Goal: Task Accomplishment & Management: Complete application form

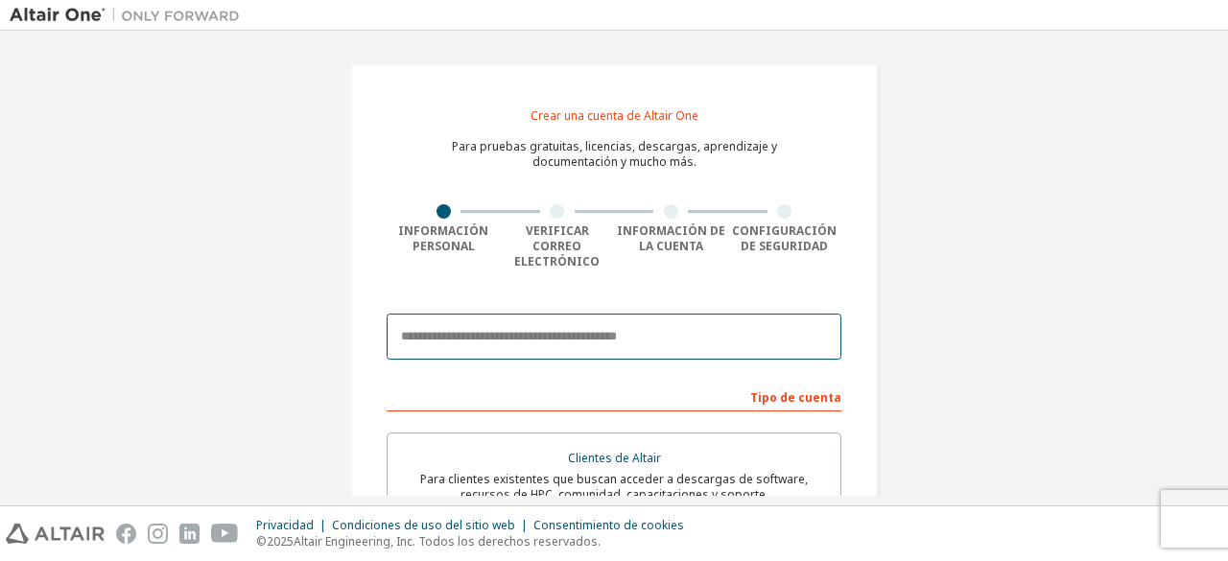
drag, startPoint x: 0, startPoint y: 0, endPoint x: 393, endPoint y: 314, distance: 503.2
click at [393, 314] on input "email" at bounding box center [614, 337] width 455 height 46
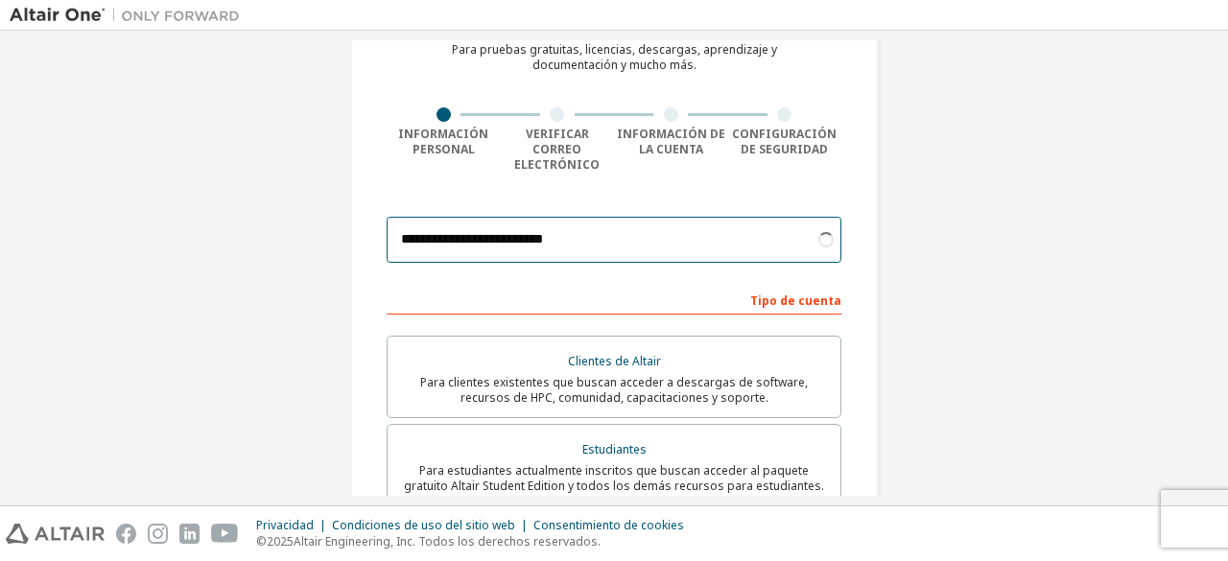
scroll to position [98, 0]
type input "**********"
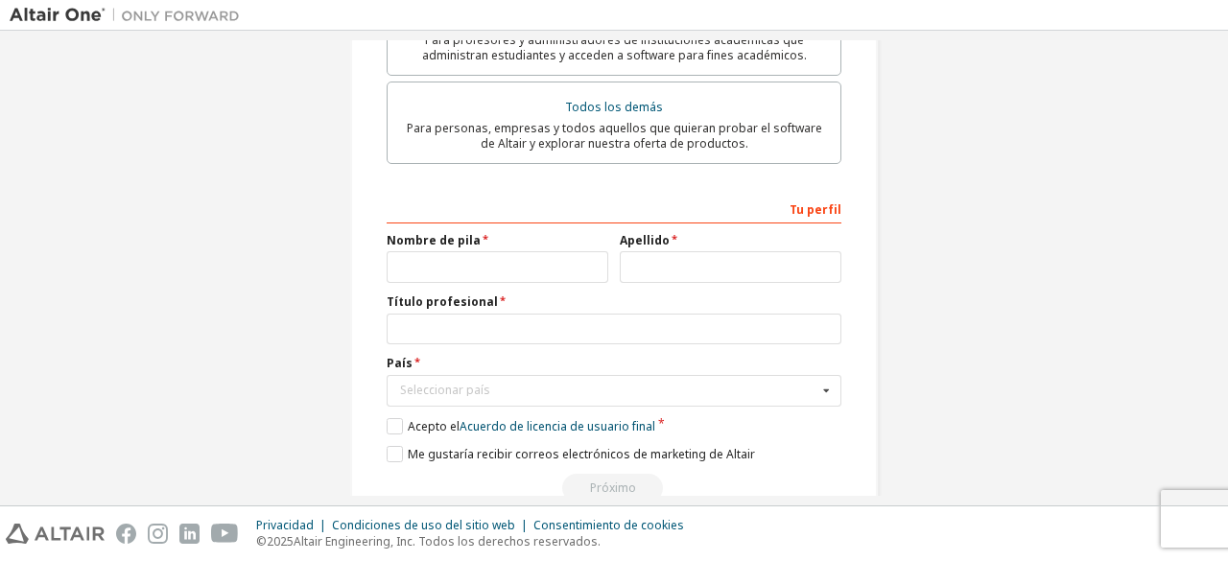
scroll to position [616, 0]
click at [556, 252] on input "text" at bounding box center [498, 266] width 222 height 32
type input "*"
type input "**********"
click at [666, 250] on input "text" at bounding box center [731, 266] width 222 height 32
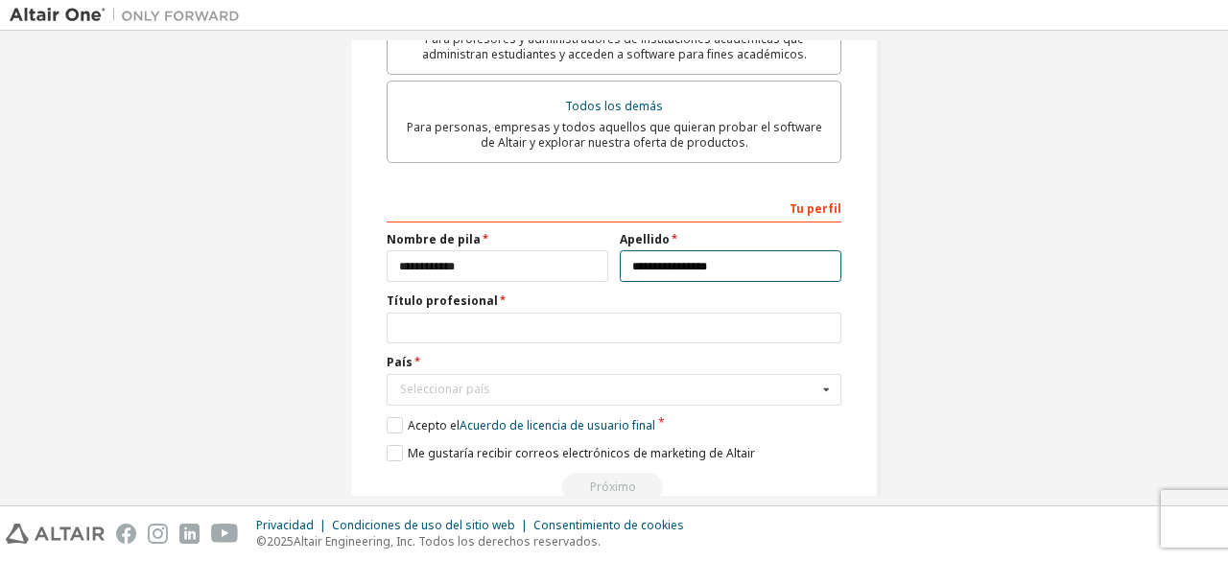
type input "**********"
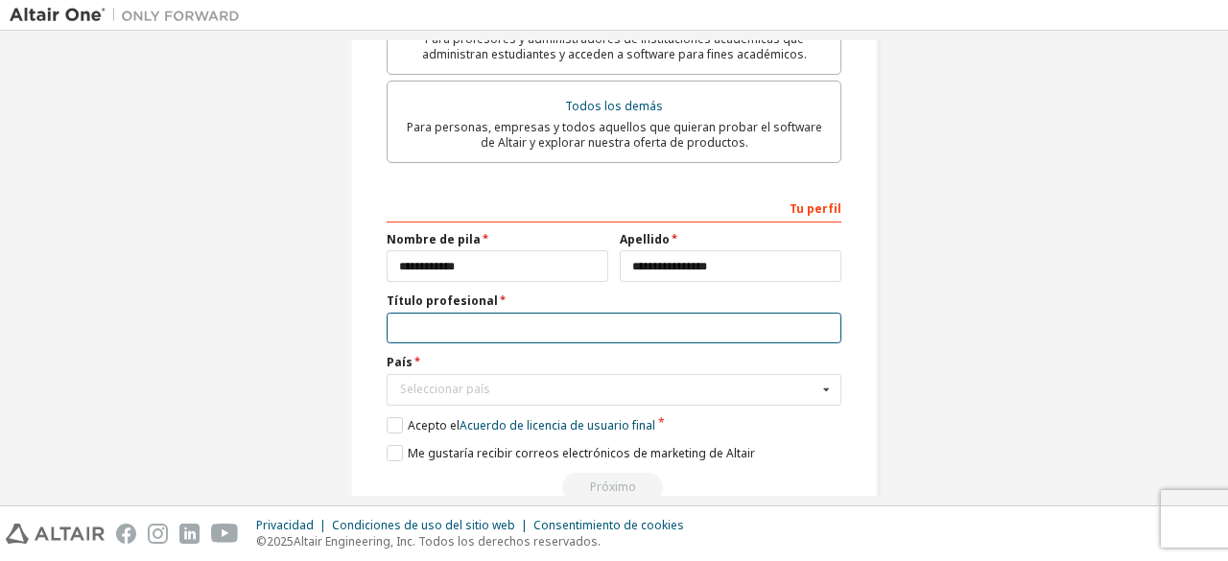
click at [647, 315] on input "text" at bounding box center [614, 329] width 455 height 32
type input "**********"
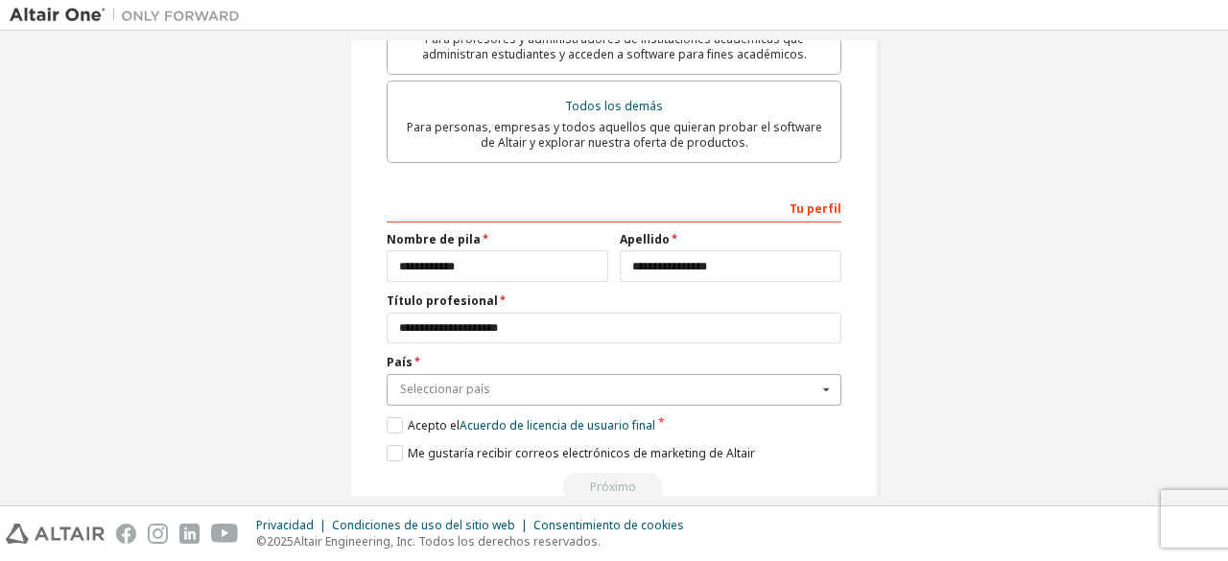
click at [656, 375] on input "text" at bounding box center [615, 390] width 453 height 30
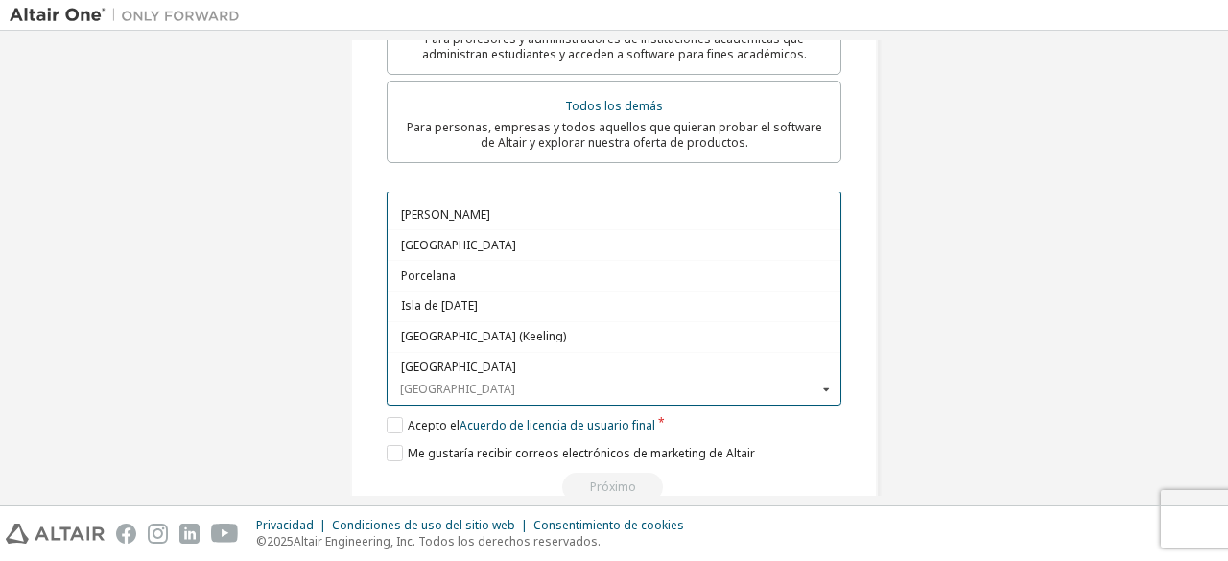
scroll to position [1277, 0]
click at [592, 361] on span "[GEOGRAPHIC_DATA]" at bounding box center [614, 367] width 427 height 12
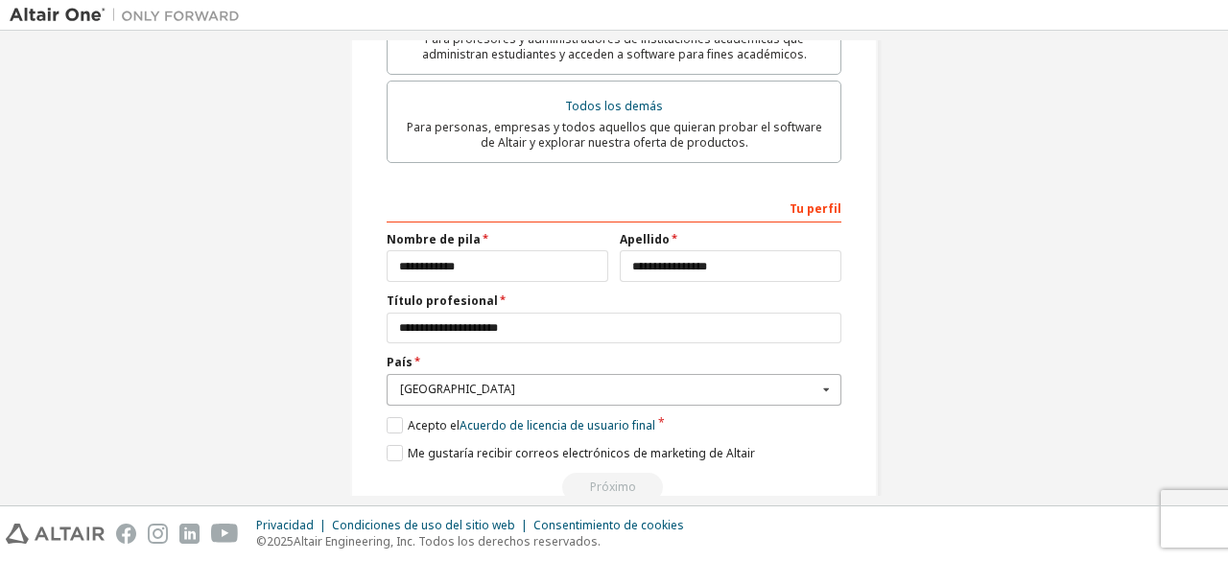
click at [513, 385] on input "text" at bounding box center [615, 390] width 453 height 30
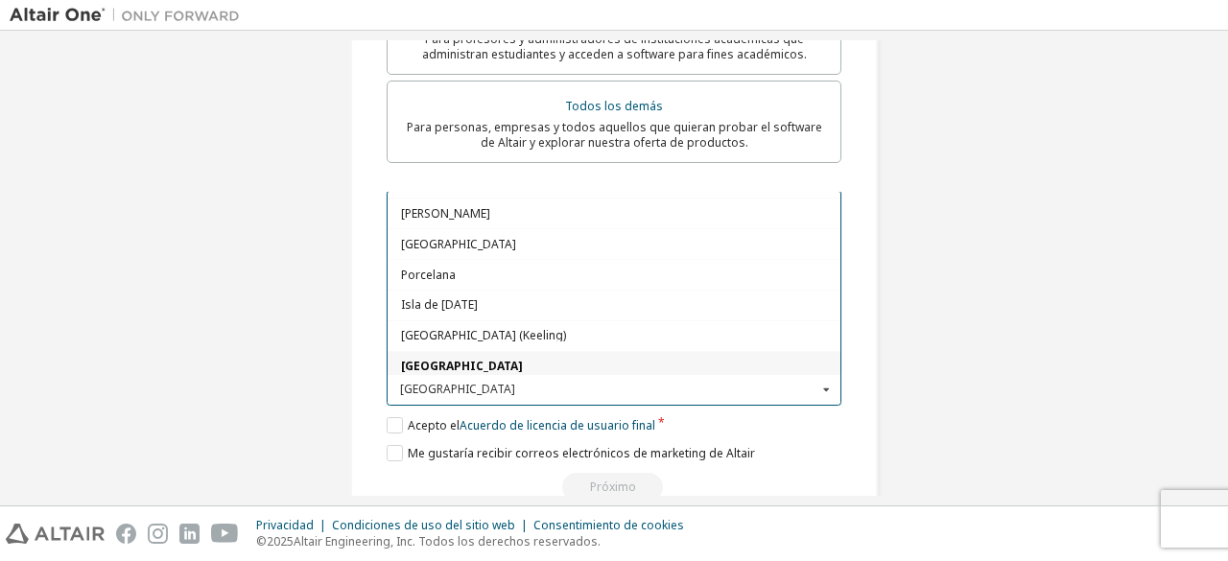
click at [457, 361] on span "[GEOGRAPHIC_DATA]" at bounding box center [614, 367] width 427 height 12
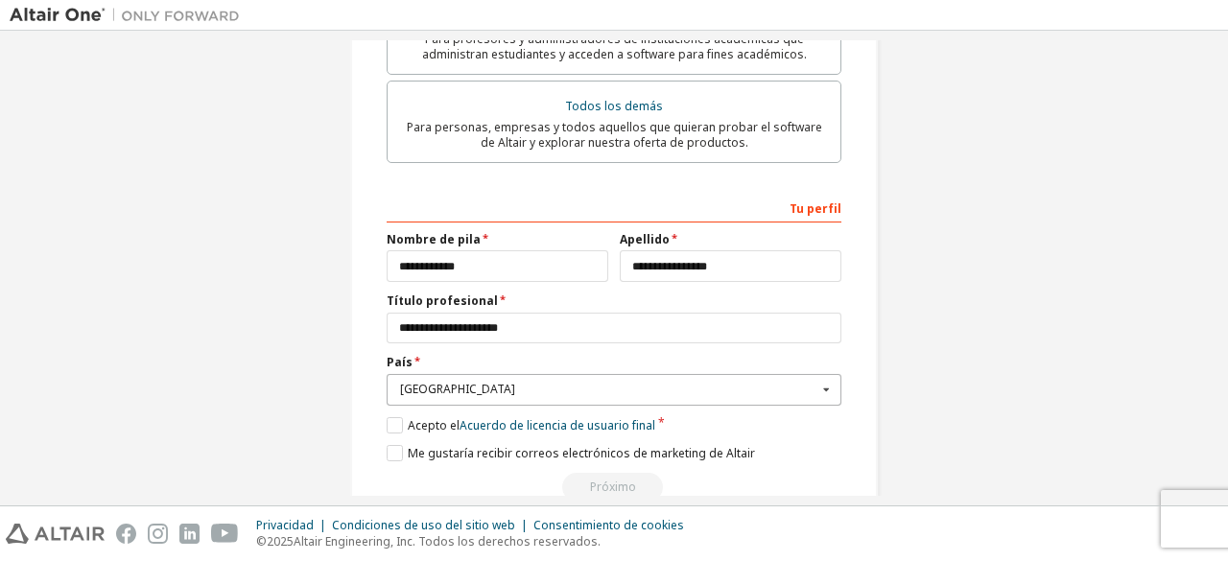
click at [475, 384] on div "[GEOGRAPHIC_DATA]" at bounding box center [608, 390] width 417 height 12
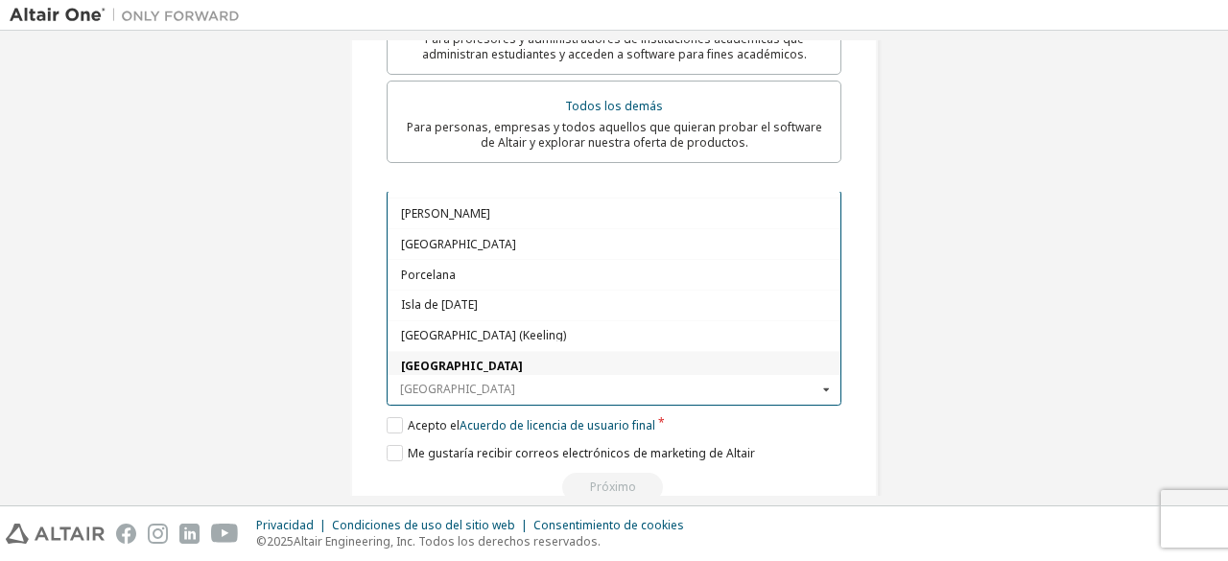
click at [475, 379] on input "text" at bounding box center [615, 390] width 453 height 30
click at [394, 350] on div "[GEOGRAPHIC_DATA]" at bounding box center [614, 365] width 453 height 31
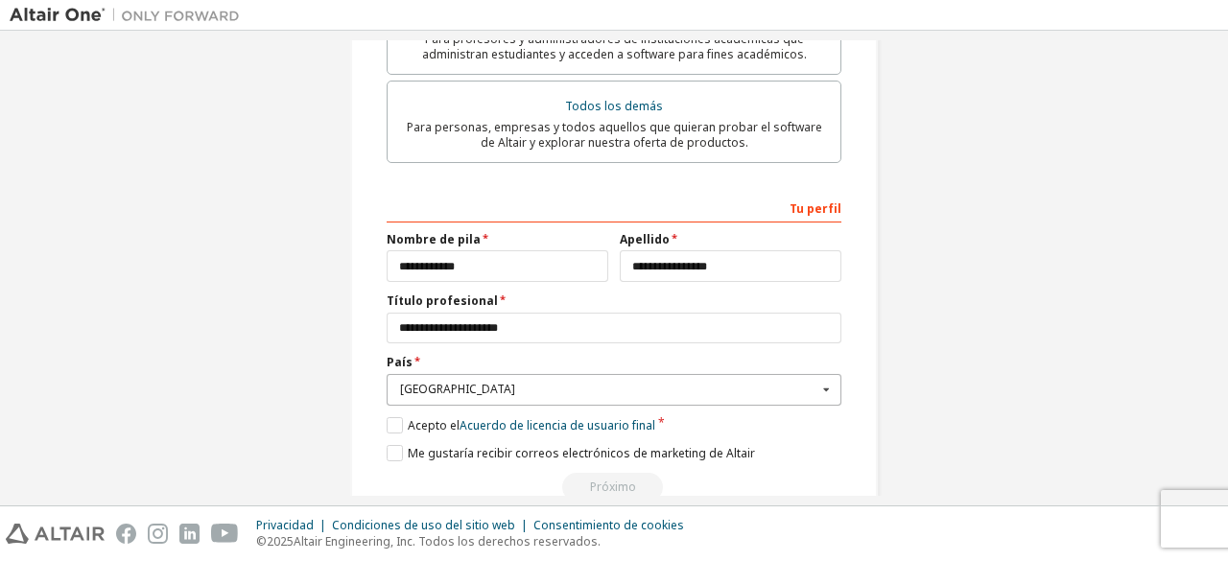
click at [698, 384] on div "[GEOGRAPHIC_DATA]" at bounding box center [608, 390] width 417 height 12
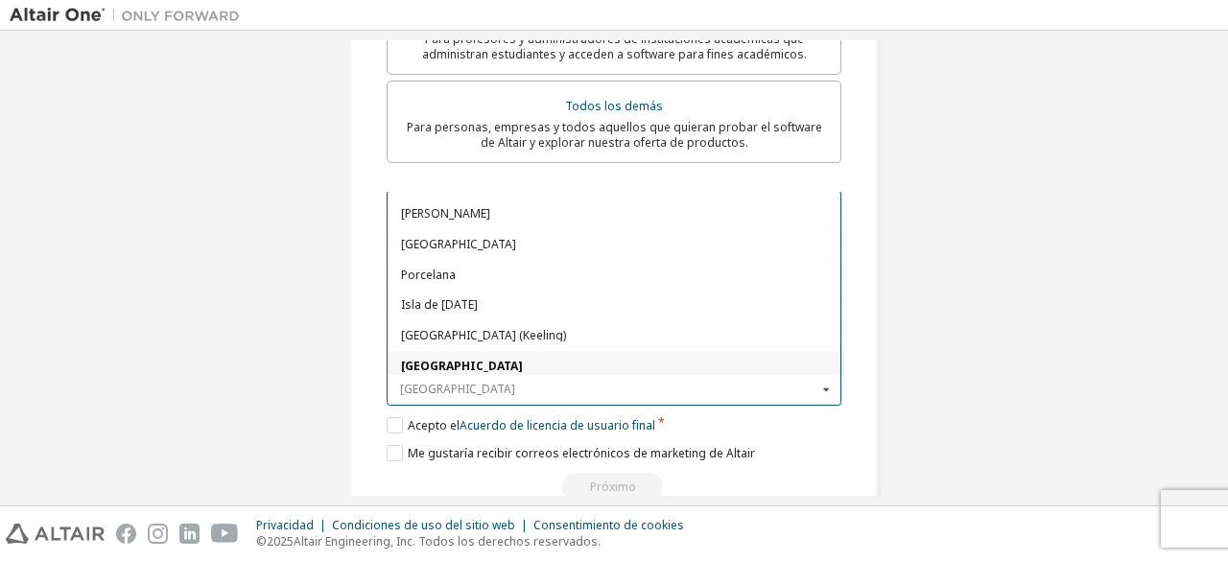
click at [698, 382] on input "text" at bounding box center [615, 390] width 453 height 30
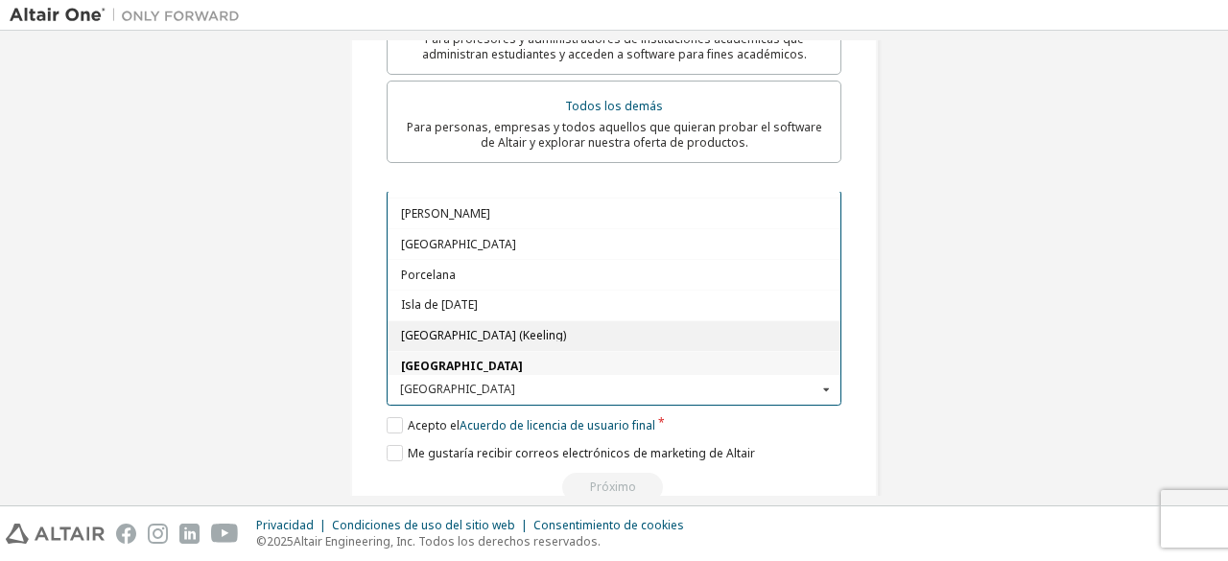
click at [444, 327] on font "[GEOGRAPHIC_DATA] (Keeling)" at bounding box center [483, 335] width 165 height 16
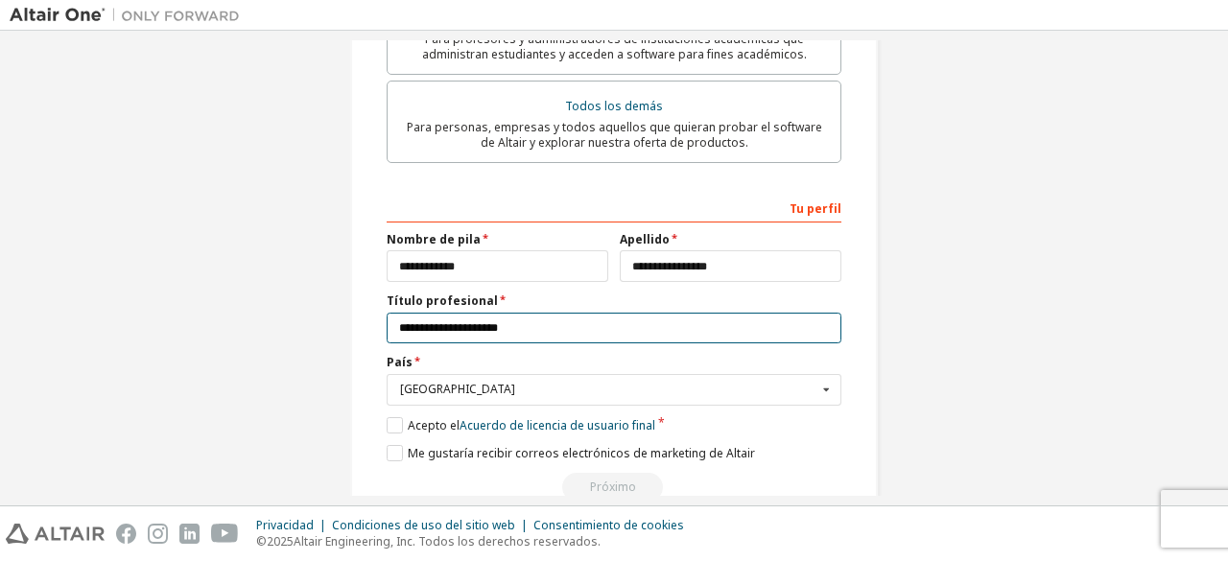
click at [461, 321] on input "**********" at bounding box center [614, 329] width 455 height 32
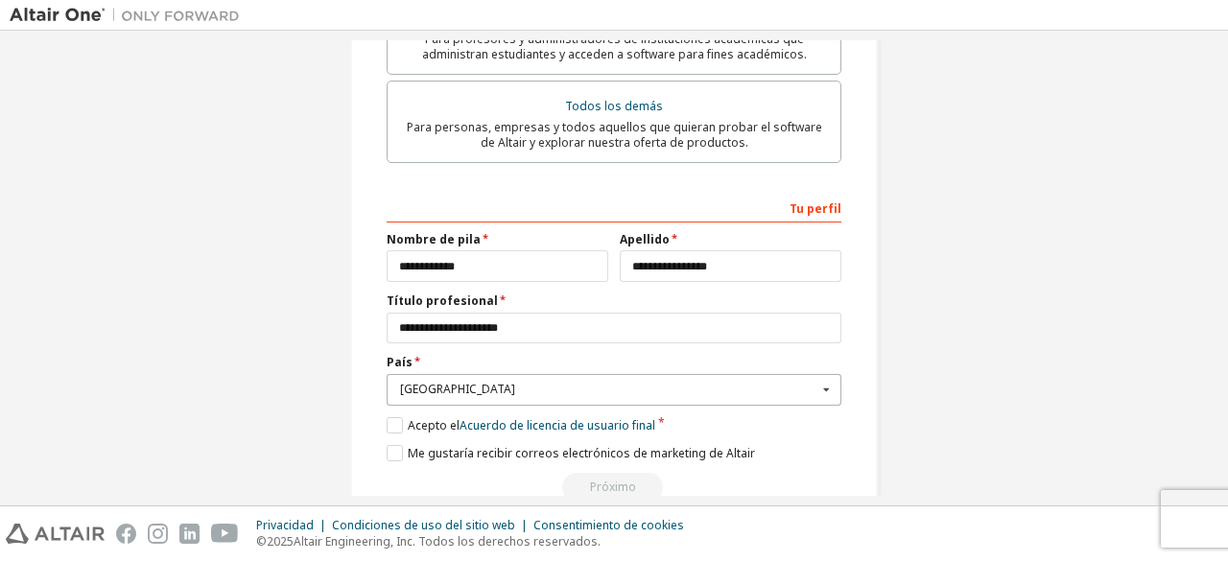
click at [615, 375] on input "text" at bounding box center [615, 390] width 453 height 30
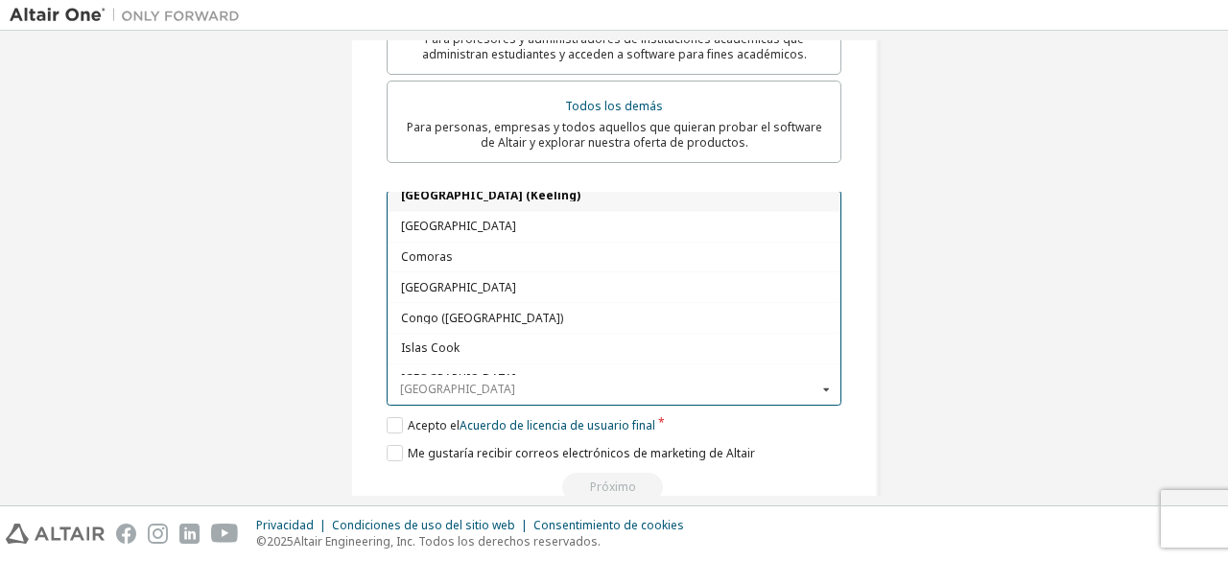
scroll to position [1419, 0]
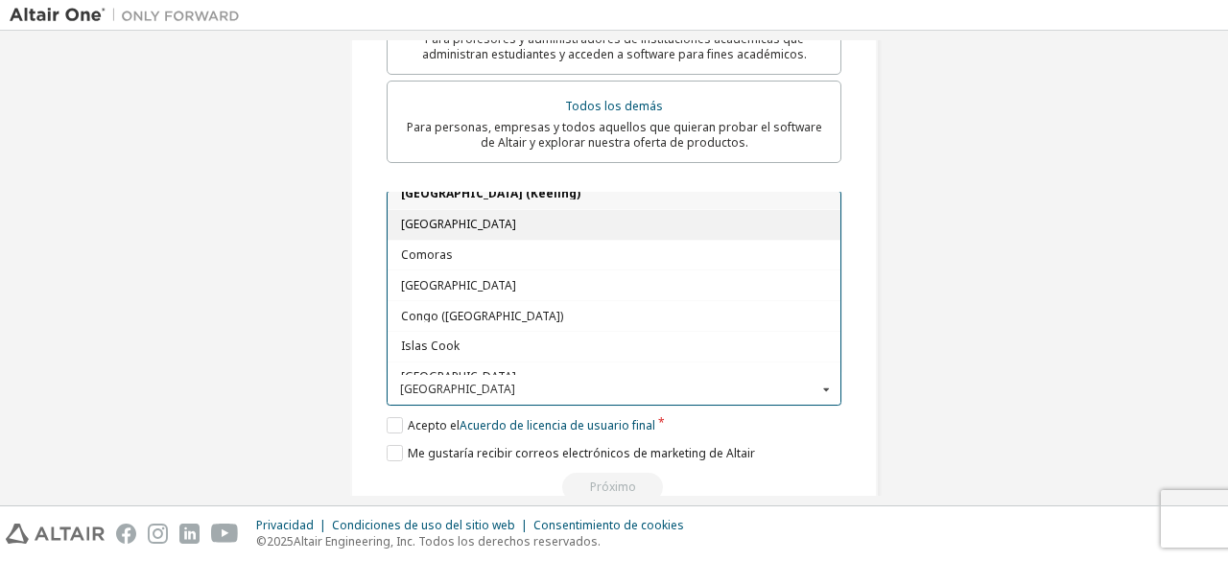
click at [494, 208] on div "[GEOGRAPHIC_DATA]" at bounding box center [614, 223] width 453 height 31
type input "***"
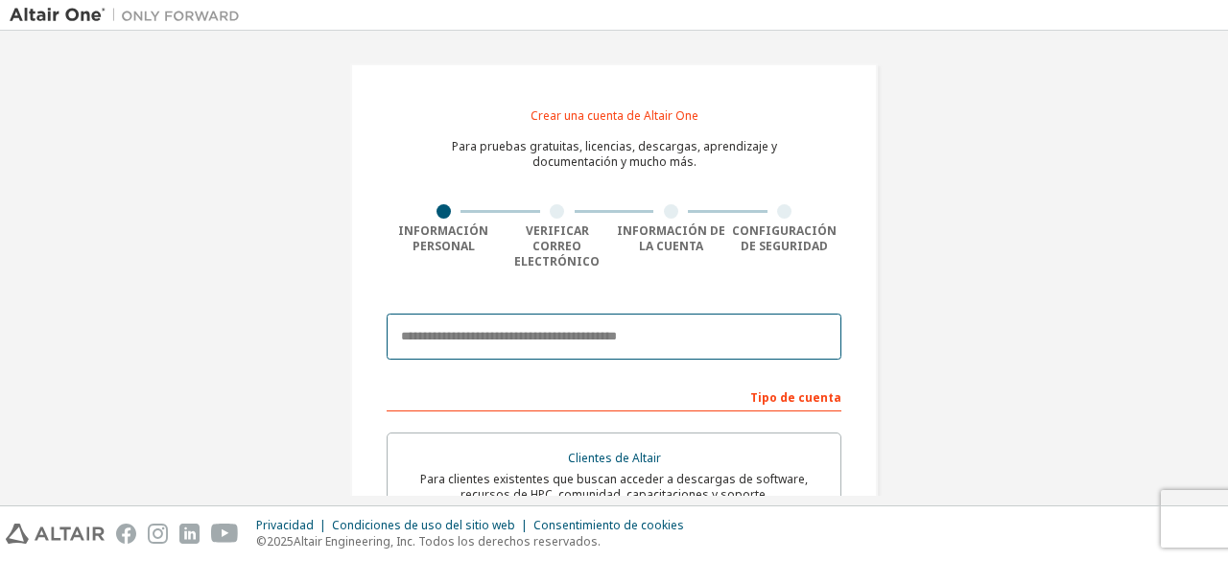
click at [484, 316] on input "email" at bounding box center [614, 337] width 455 height 46
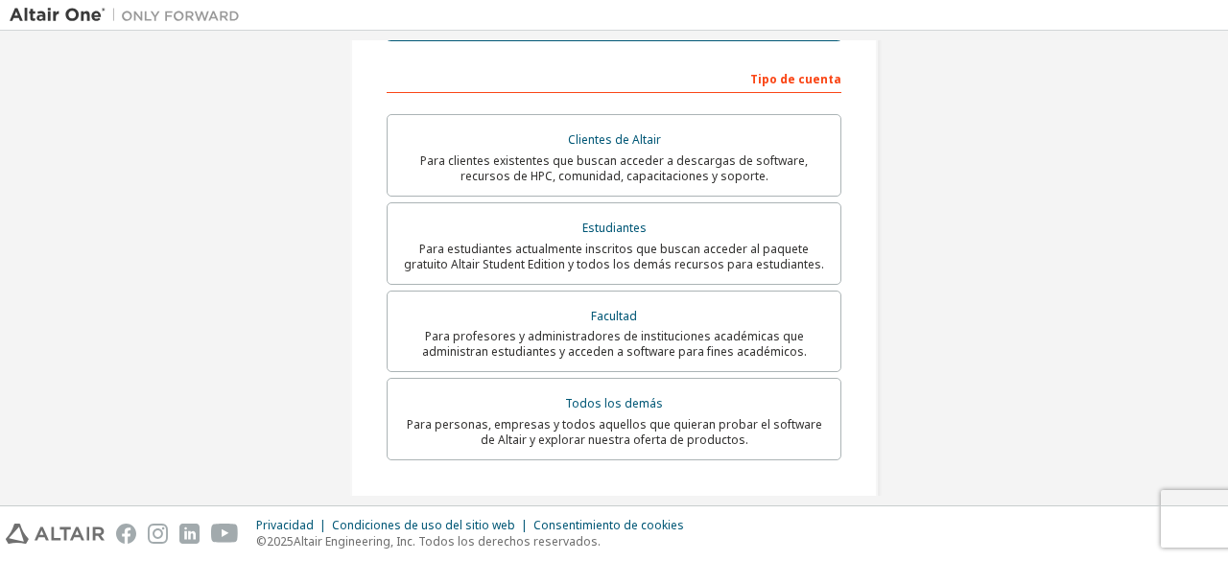
scroll to position [330, 0]
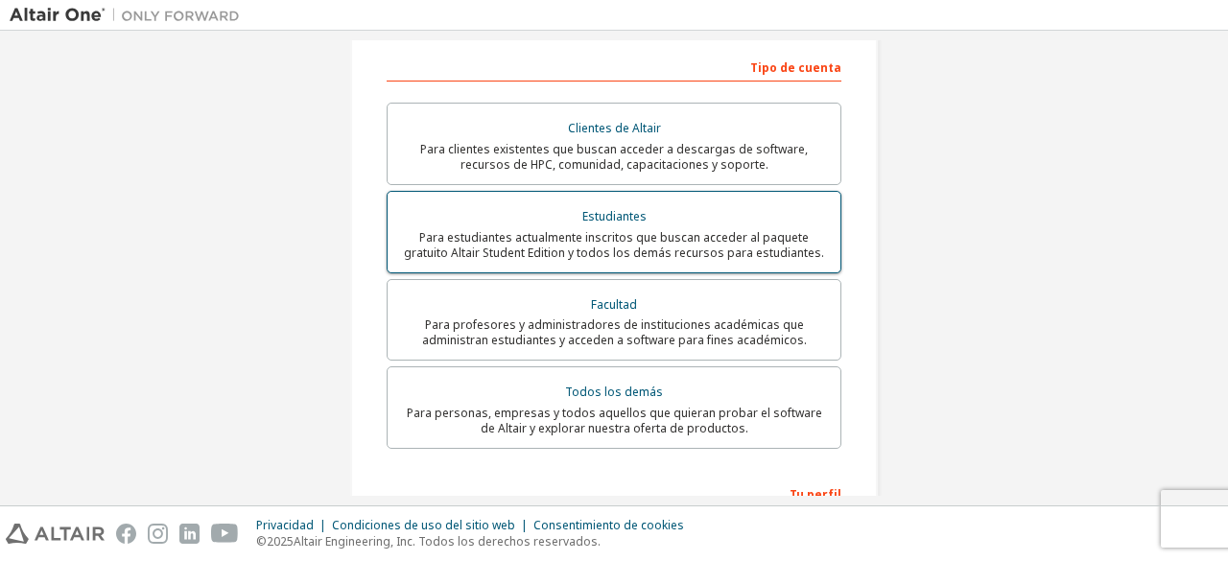
type input "**********"
click at [533, 229] on font "Para estudiantes actualmente inscritos que buscan acceder al paquete gratuito A…" at bounding box center [614, 245] width 420 height 32
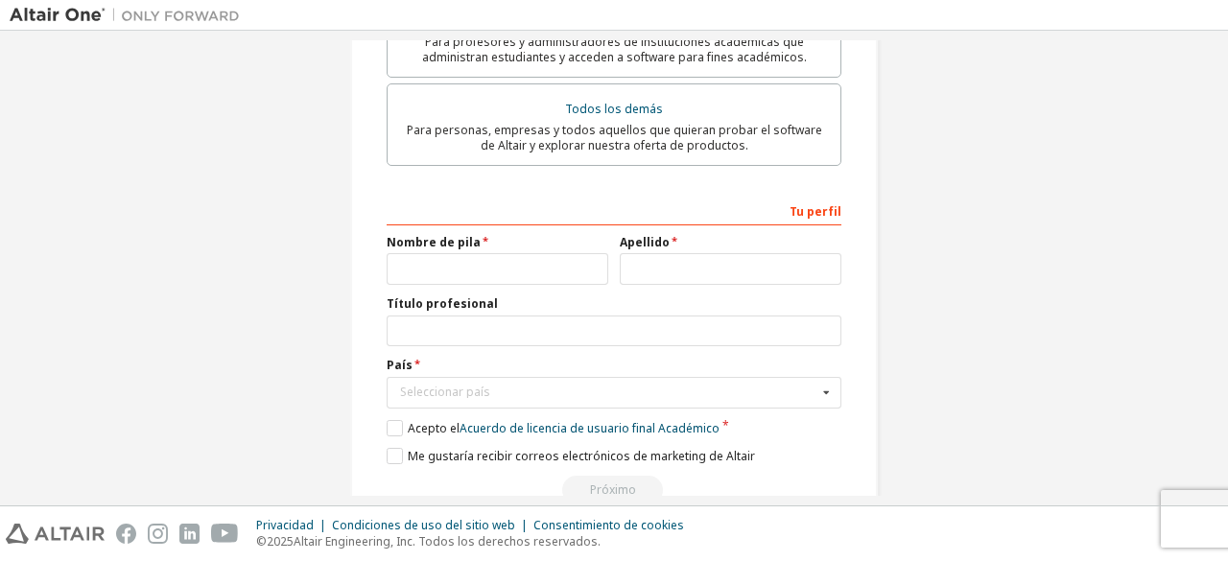
scroll to position [614, 0]
click at [523, 389] on input "text" at bounding box center [615, 392] width 453 height 30
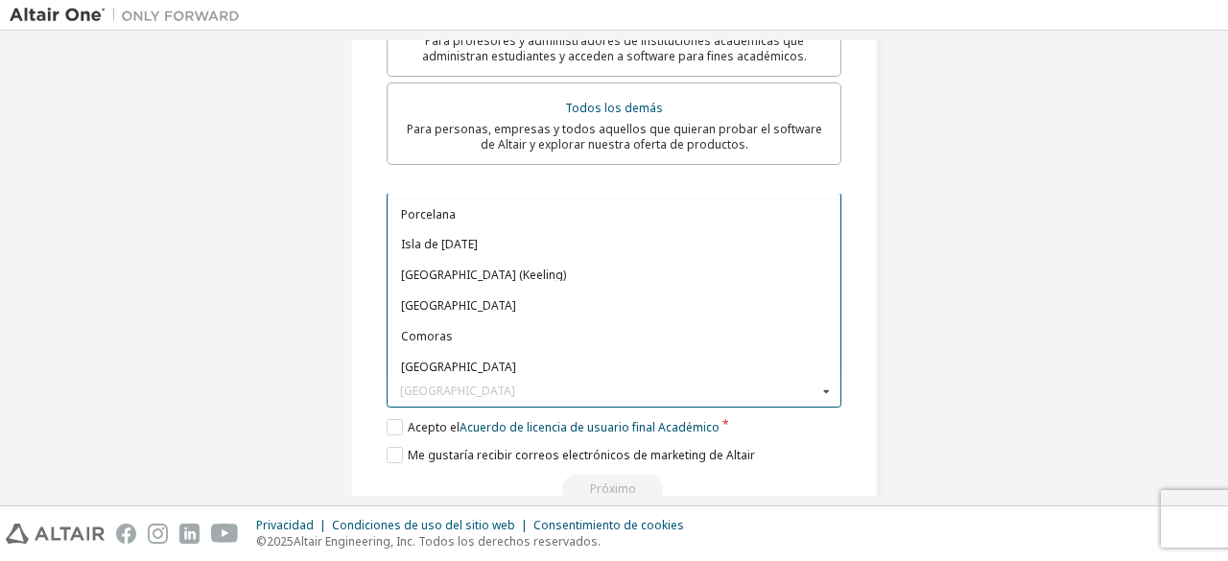
scroll to position [1341, 0]
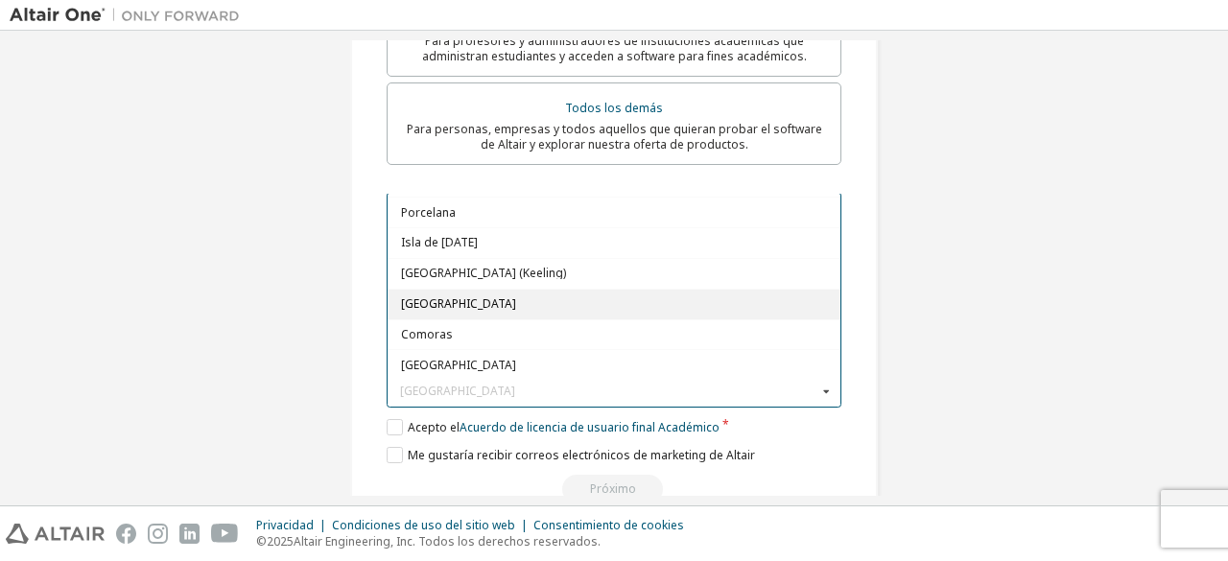
drag, startPoint x: 614, startPoint y: 341, endPoint x: 457, endPoint y: 275, distance: 170.3
click at [457, 298] on span "[GEOGRAPHIC_DATA]" at bounding box center [614, 304] width 427 height 12
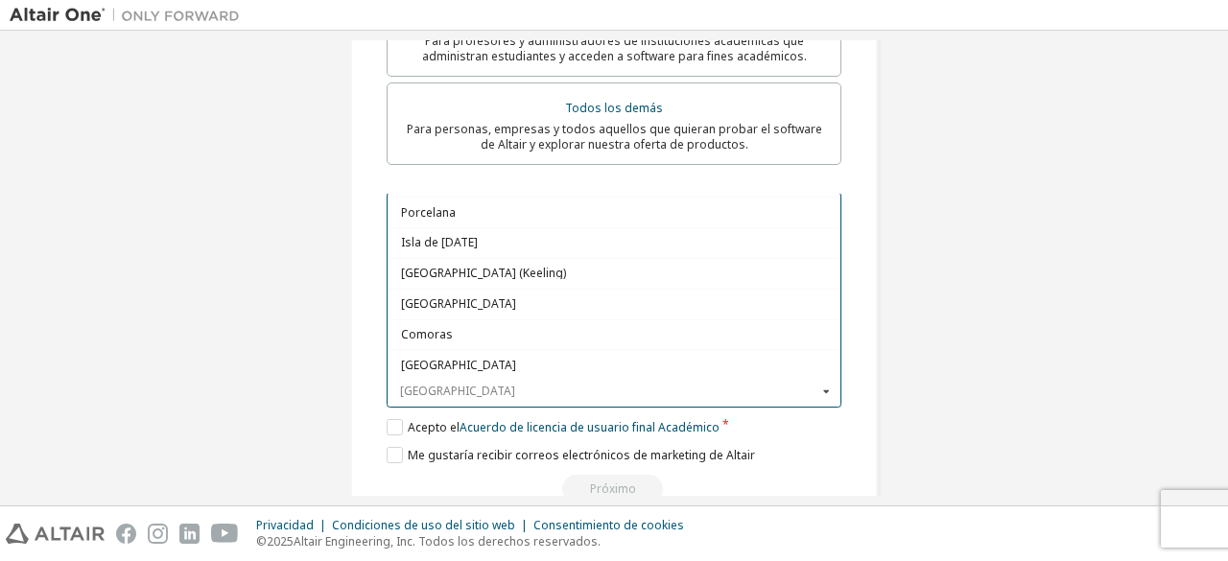
type input "***"
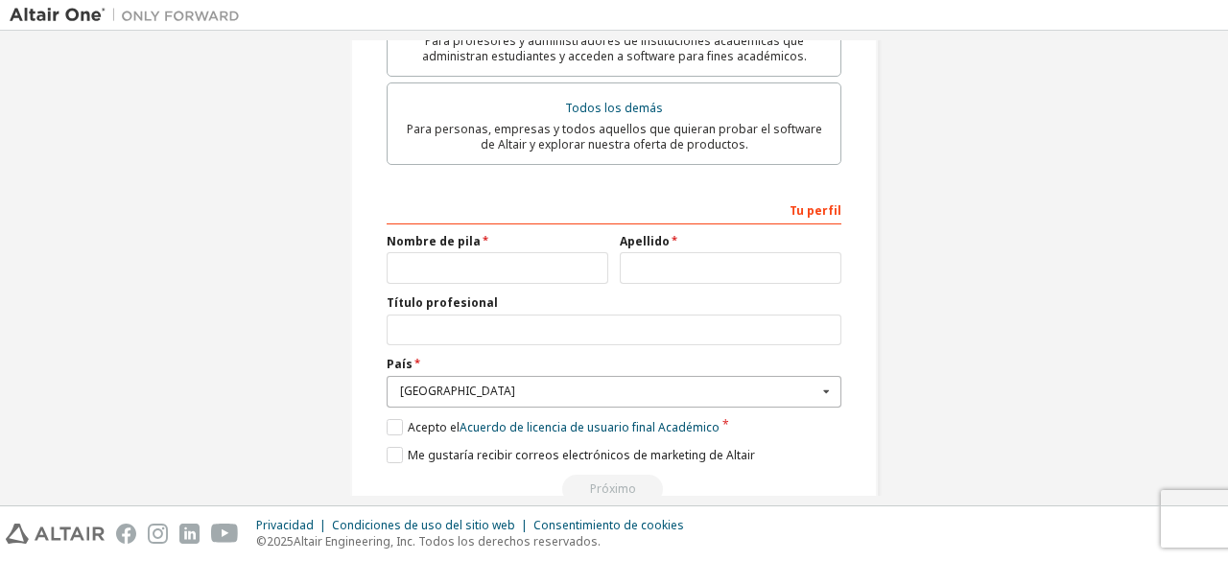
click at [441, 383] on font "[GEOGRAPHIC_DATA]" at bounding box center [457, 391] width 115 height 16
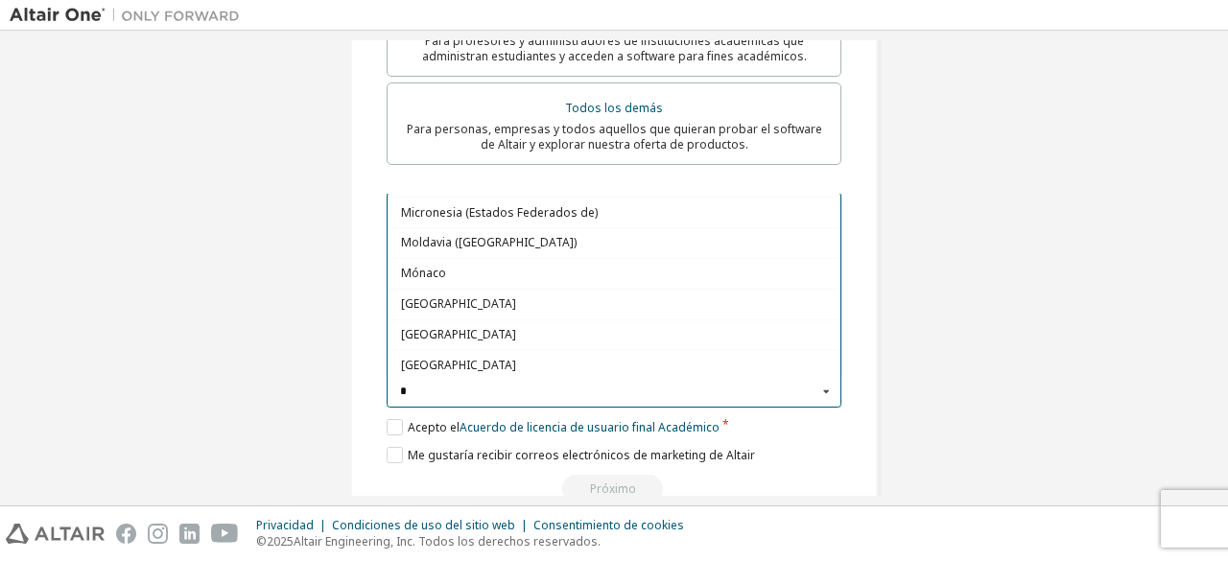
scroll to position [0, 0]
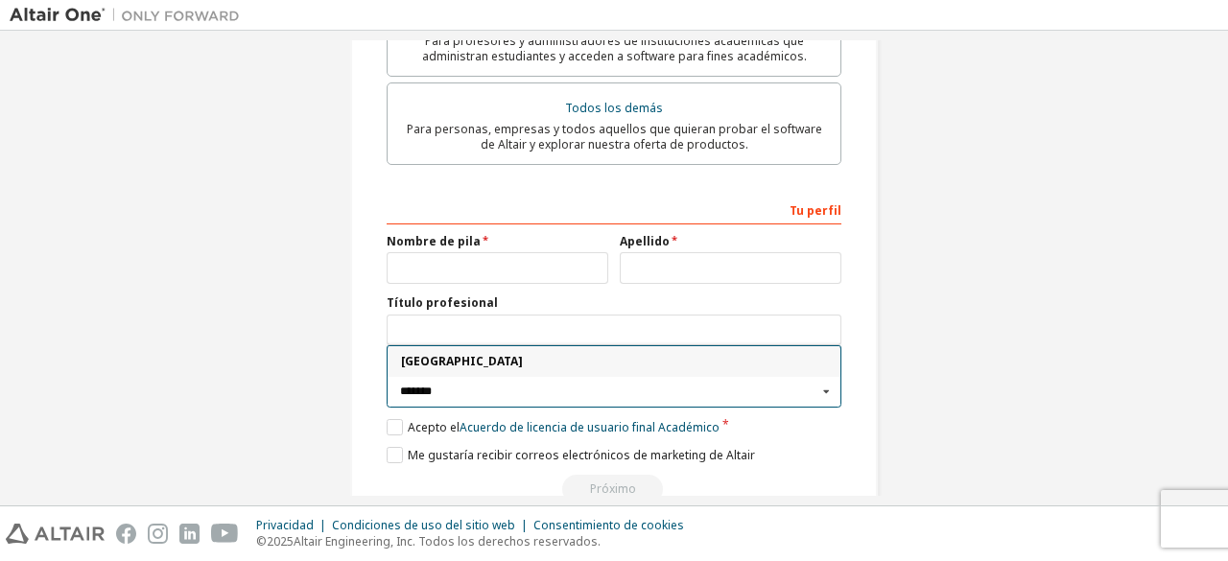
type input "********"
click at [428, 353] on font "[GEOGRAPHIC_DATA]" at bounding box center [462, 361] width 122 height 16
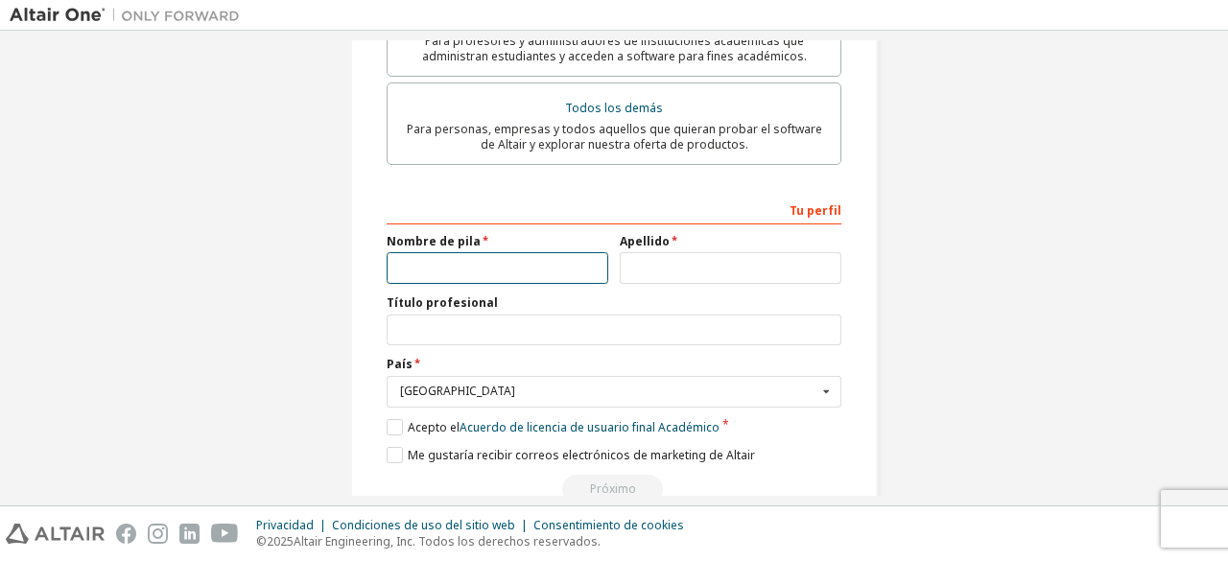
click at [451, 252] on input "text" at bounding box center [498, 268] width 222 height 32
type input "*"
type input "**********"
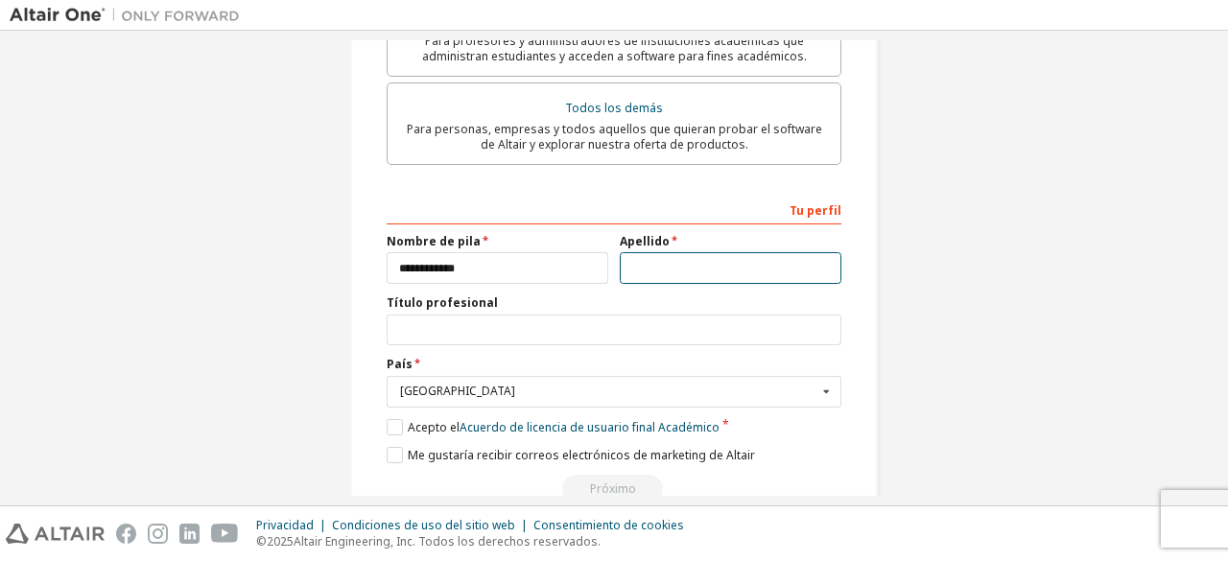
click at [712, 254] on input "text" at bounding box center [731, 268] width 222 height 32
type input "**********"
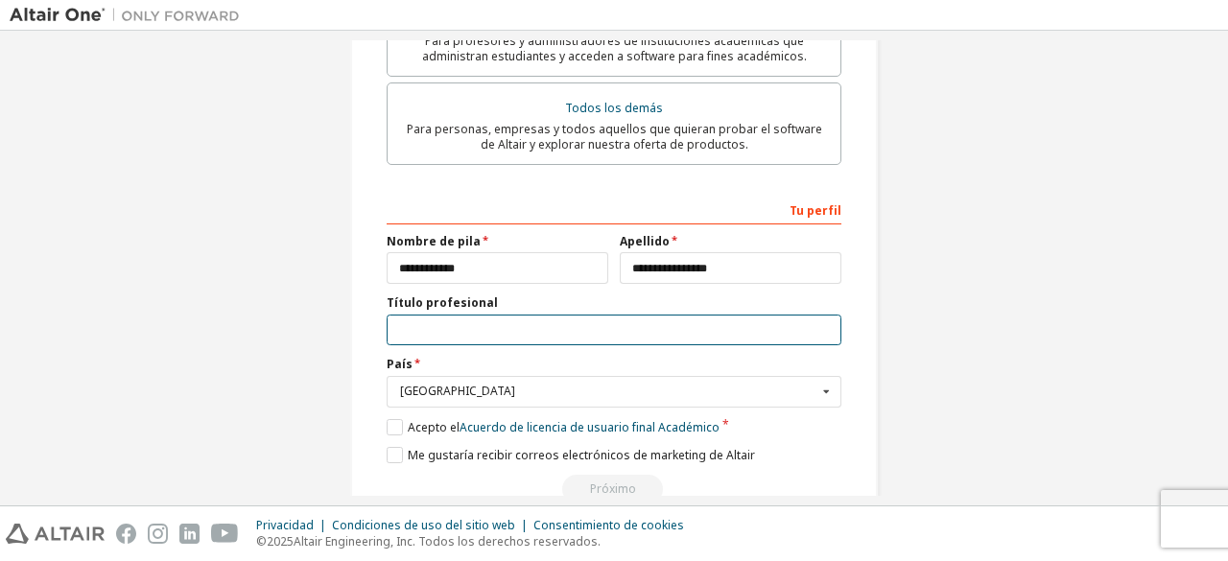
click at [661, 315] on input "text" at bounding box center [614, 331] width 455 height 32
type input "**********"
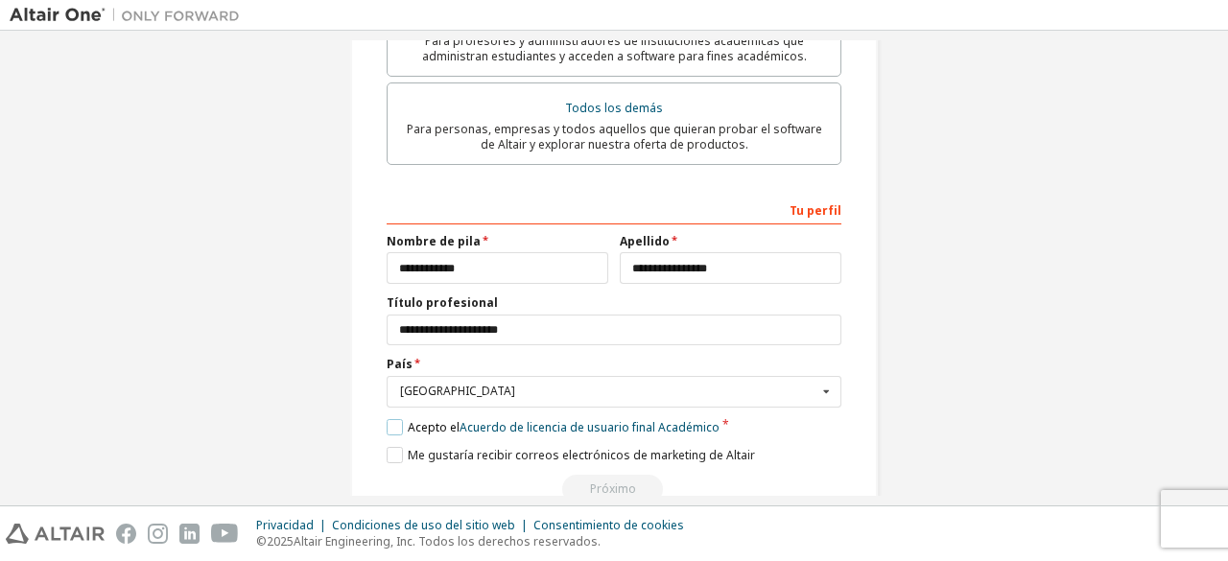
click at [402, 419] on label "Acepto el Acuerdo de licencia de usuario final Académico" at bounding box center [553, 427] width 333 height 16
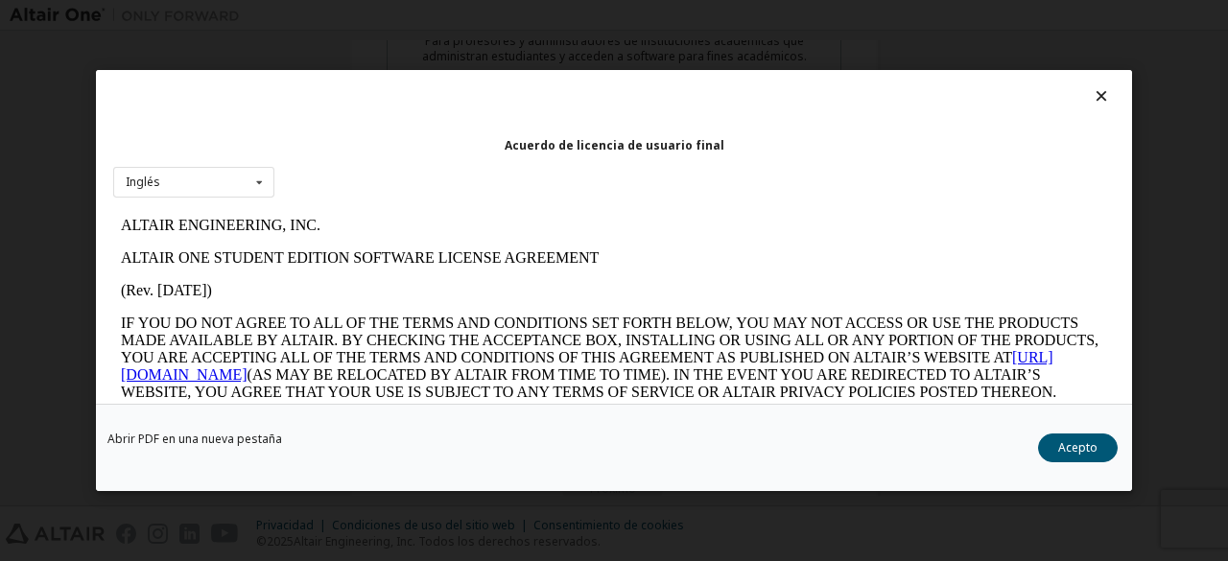
click at [1092, 99] on icon at bounding box center [1102, 95] width 20 height 17
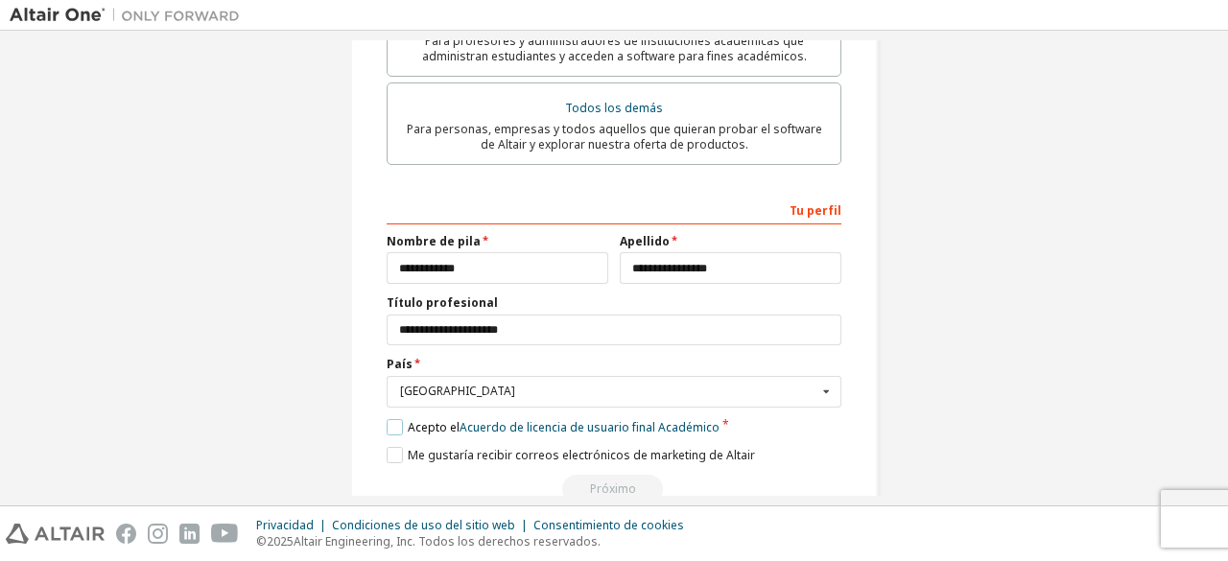
click at [395, 419] on label "Acepto el Acuerdo de licencia de usuario final Académico" at bounding box center [553, 427] width 333 height 16
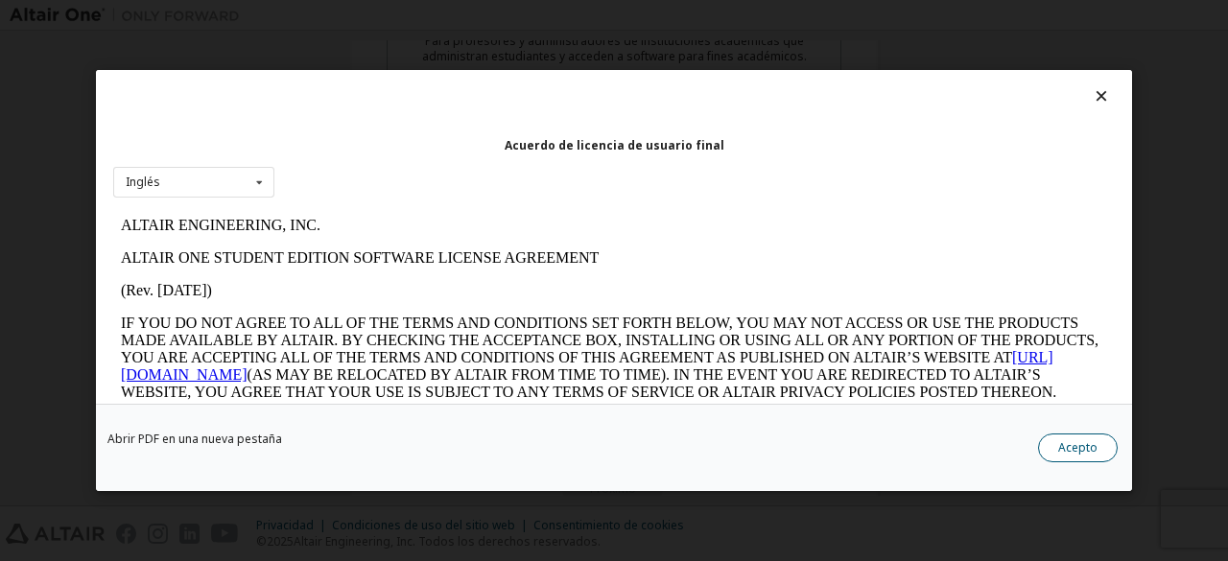
click at [1044, 440] on button "Acepto" at bounding box center [1078, 448] width 80 height 29
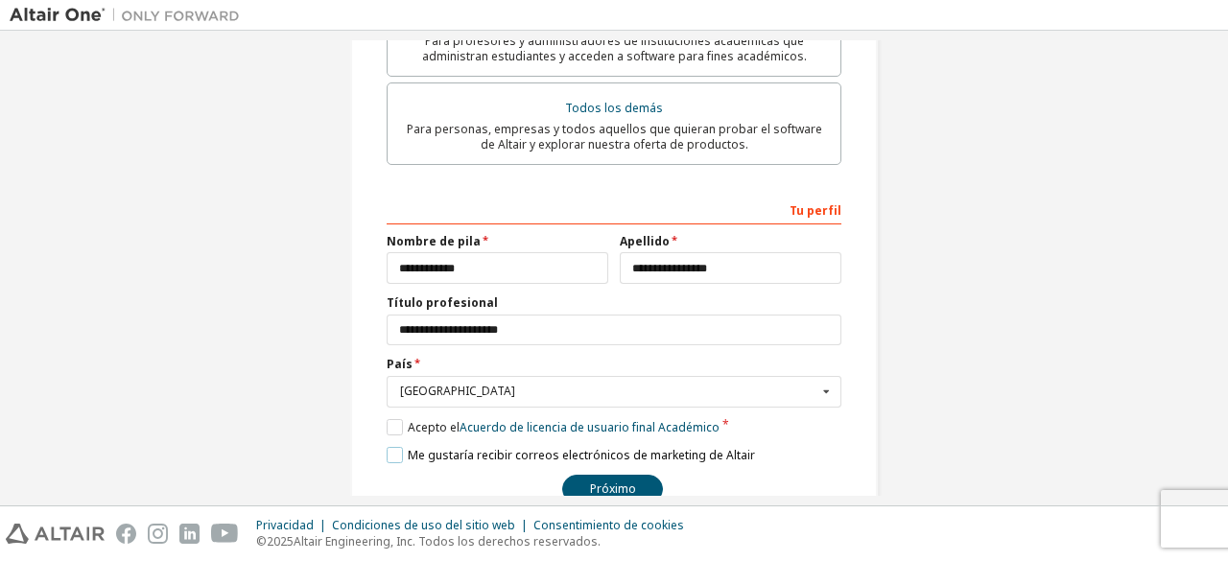
click at [397, 447] on label "Me gustaría recibir correos electrónicos de marketing de Altair" at bounding box center [571, 455] width 368 height 16
click at [454, 386] on div "[GEOGRAPHIC_DATA]" at bounding box center [608, 392] width 417 height 12
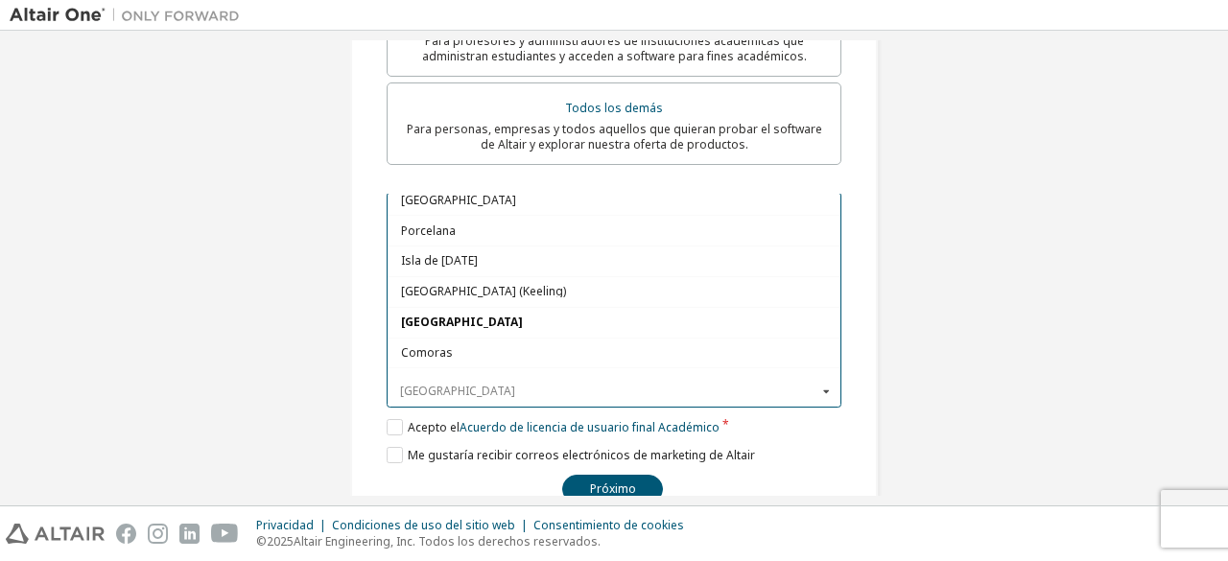
scroll to position [1328, 0]
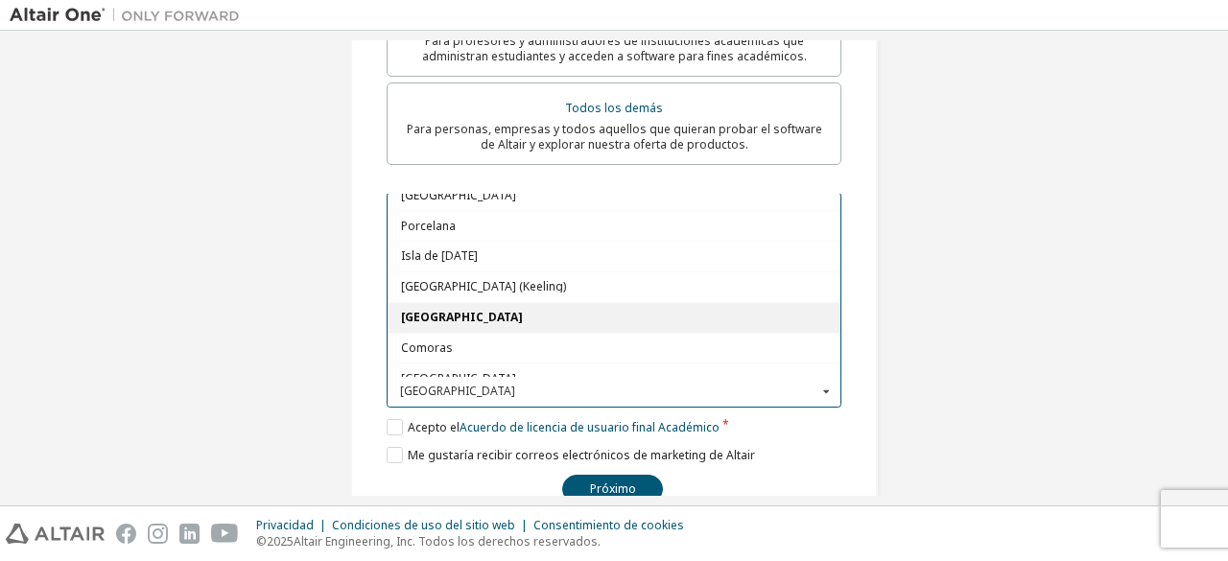
click at [422, 309] on font "[GEOGRAPHIC_DATA]" at bounding box center [462, 317] width 122 height 16
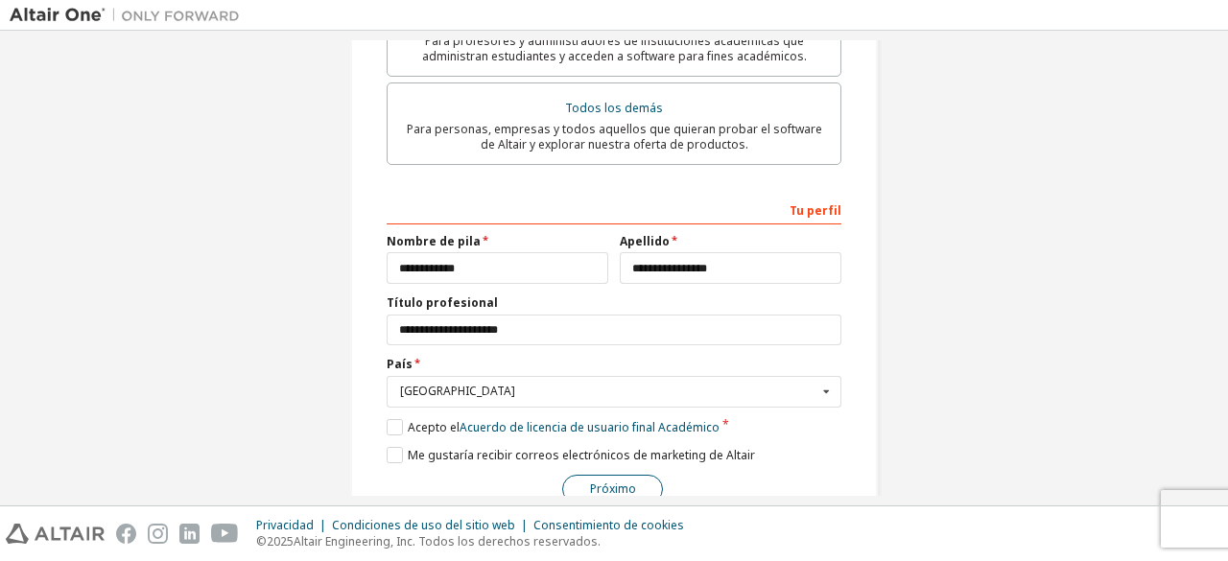
click at [591, 488] on button "Próximo" at bounding box center [612, 489] width 101 height 29
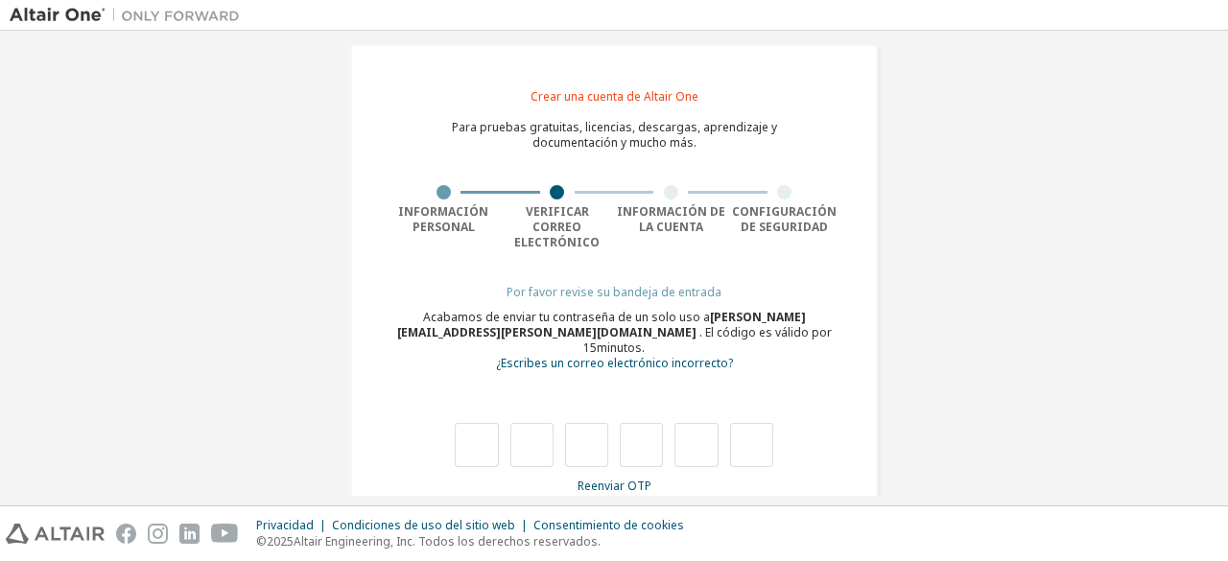
type input "*"
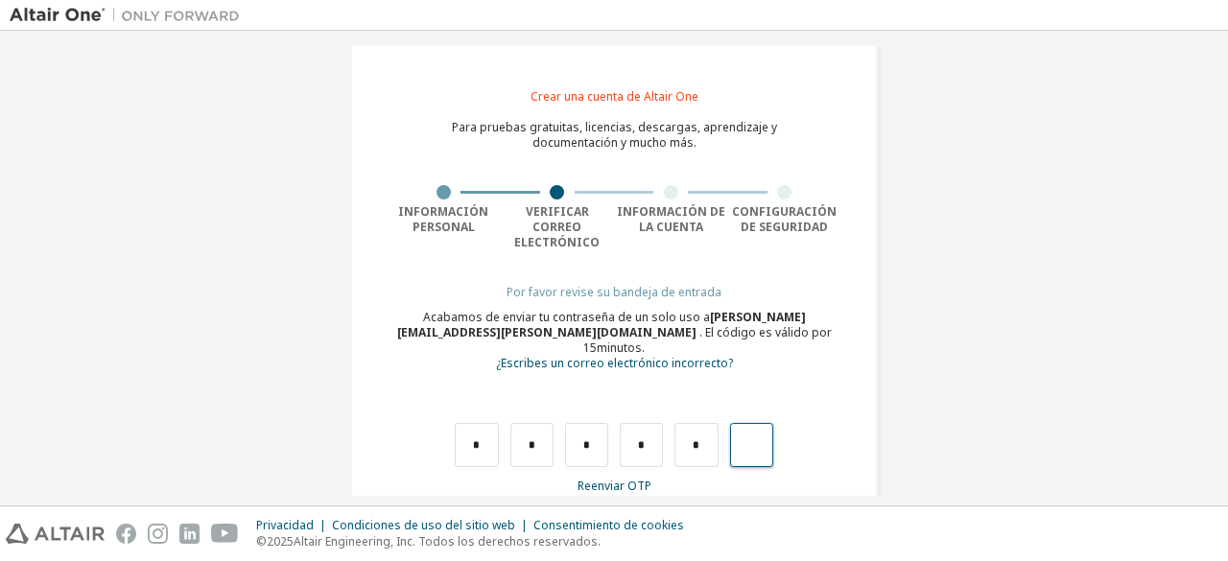
type input "*"
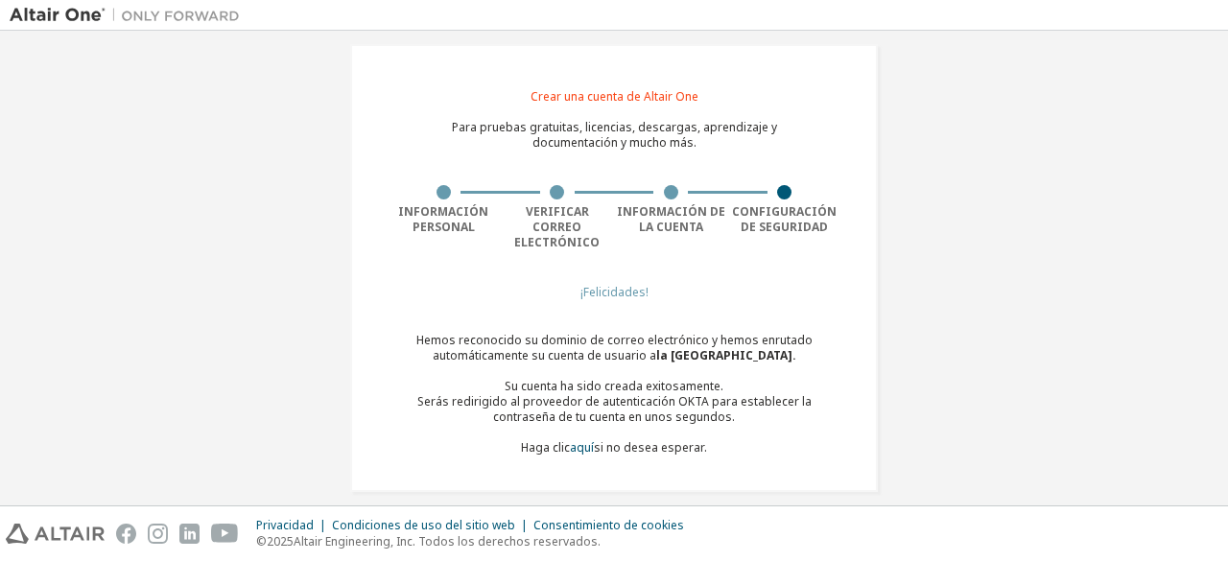
scroll to position [36, 0]
